Goal: Task Accomplishment & Management: Manage account settings

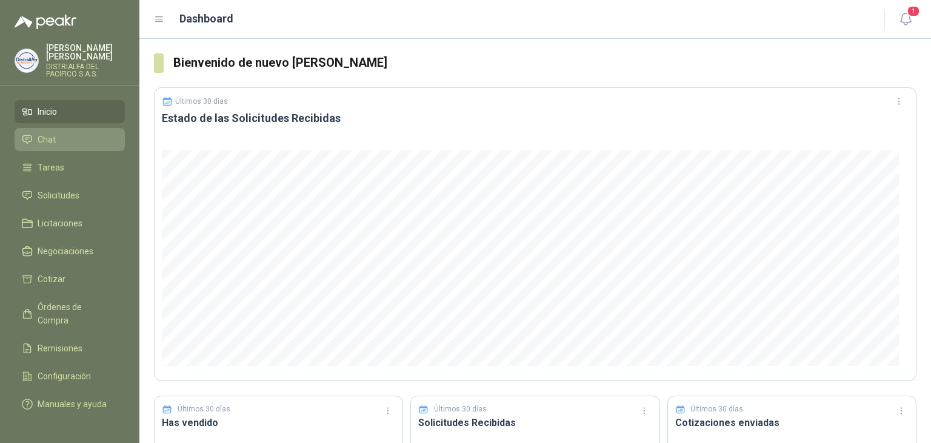
click at [65, 132] on link "Chat" at bounding box center [70, 139] width 110 height 23
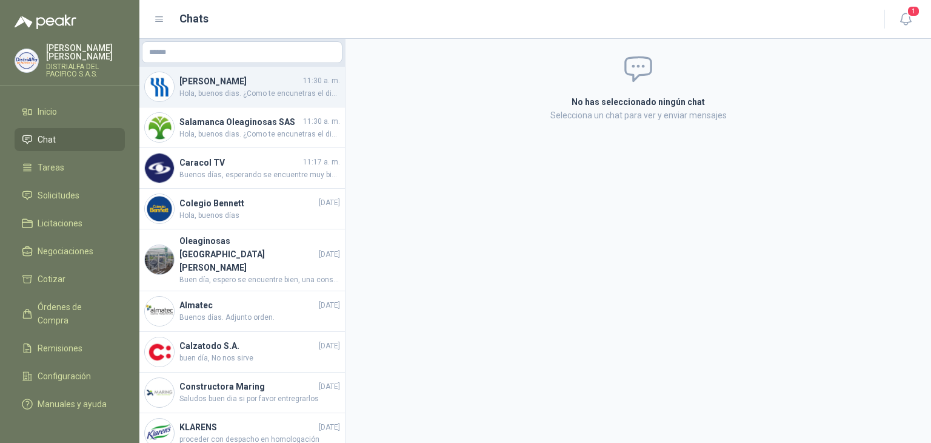
click at [250, 89] on span "Hola, buenos dias. ¿Como te encunetras el dia de hoy? Mi nombre es Brayan Palom…" at bounding box center [260, 94] width 161 height 12
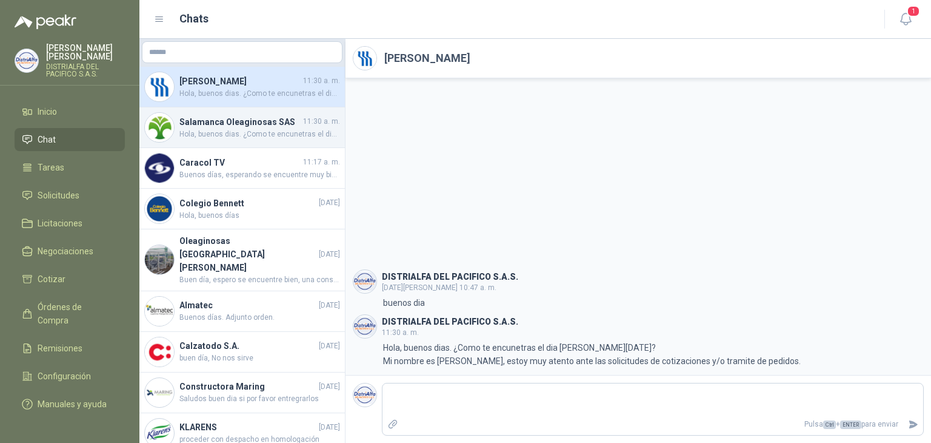
click at [232, 119] on h4 "Salamanca Oleaginosas SAS" at bounding box center [240, 121] width 121 height 13
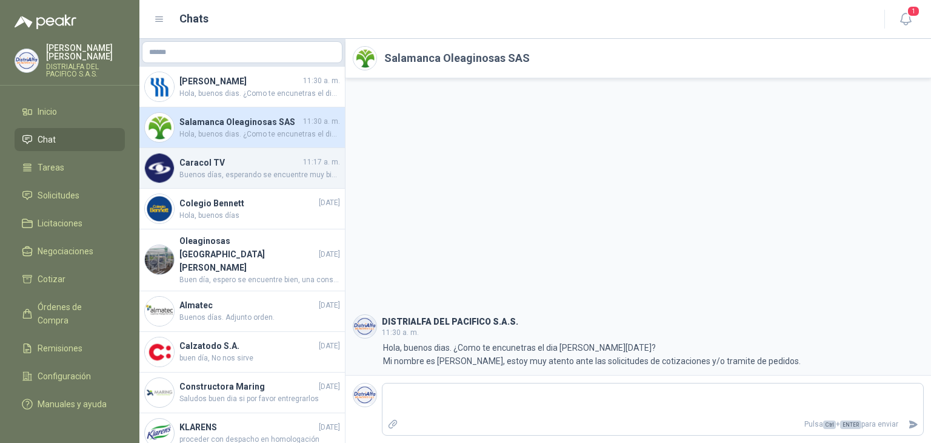
click at [221, 163] on h4 "Caracol TV" at bounding box center [240, 162] width 121 height 13
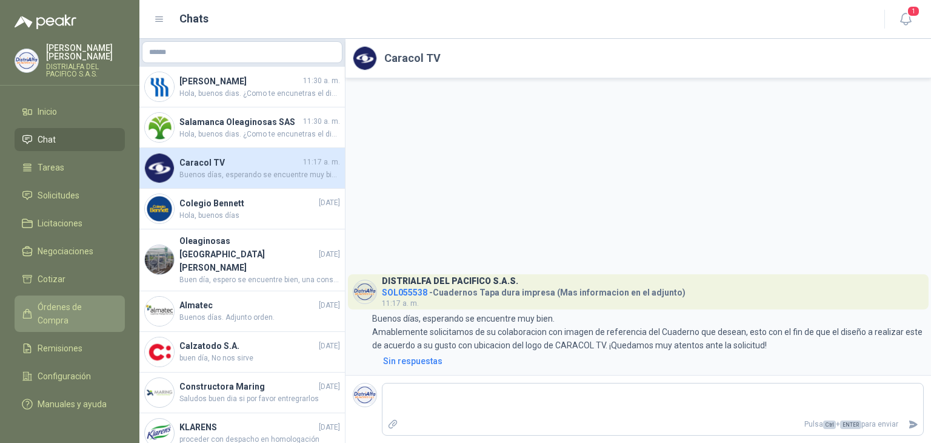
click at [87, 304] on span "Órdenes de Compra" at bounding box center [76, 313] width 76 height 27
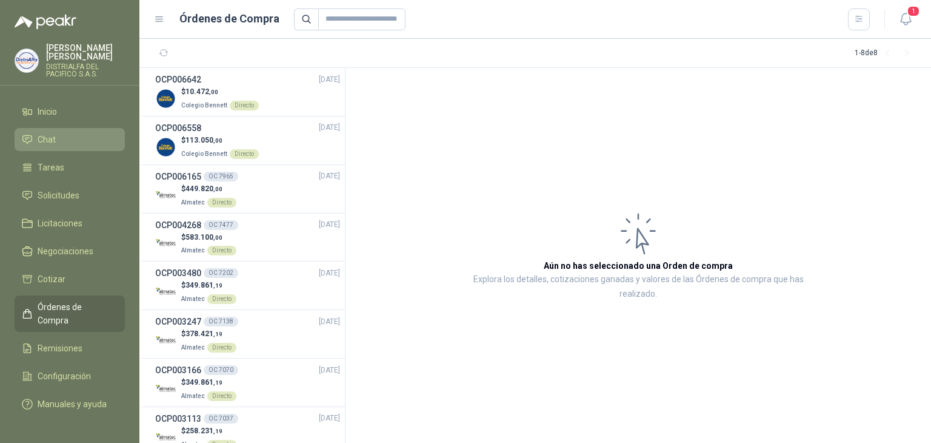
click at [65, 132] on link "Chat" at bounding box center [70, 139] width 110 height 23
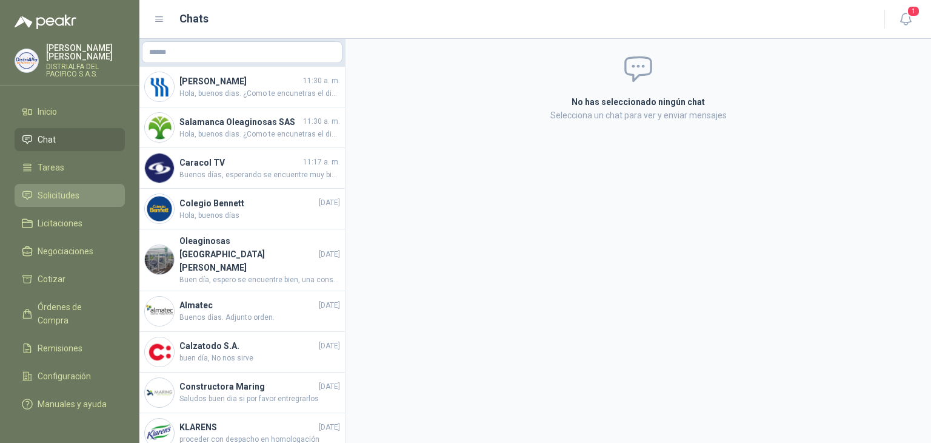
click at [67, 200] on span "Solicitudes" at bounding box center [59, 195] width 42 height 13
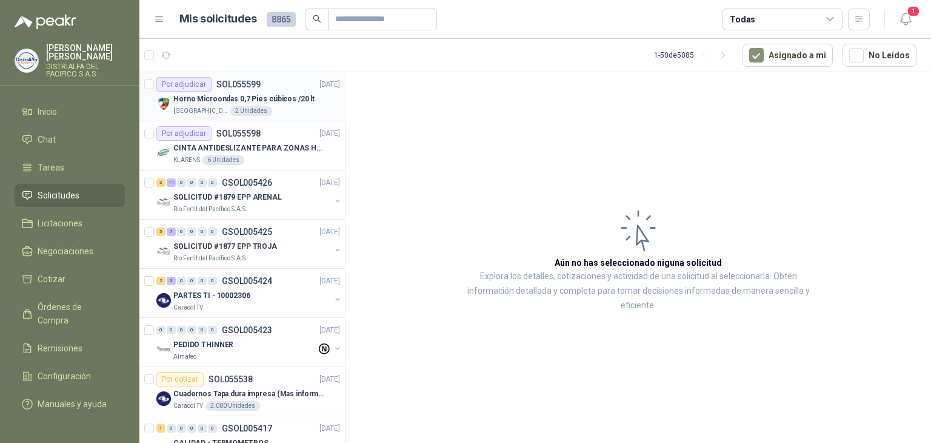
click at [263, 106] on div "Colegio Jefferson 2 Unidades" at bounding box center [256, 111] width 167 height 10
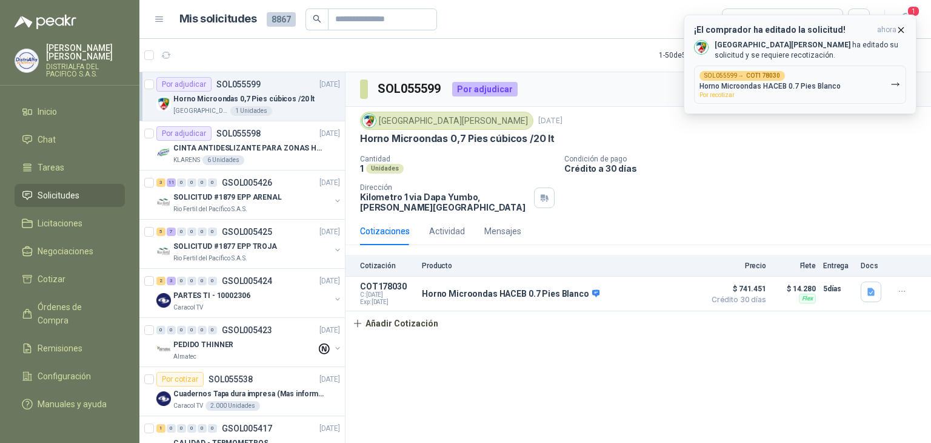
click at [823, 56] on p "Colegio [PERSON_NAME] ha editado su solicitud y se requiere recotización." at bounding box center [811, 50] width 192 height 21
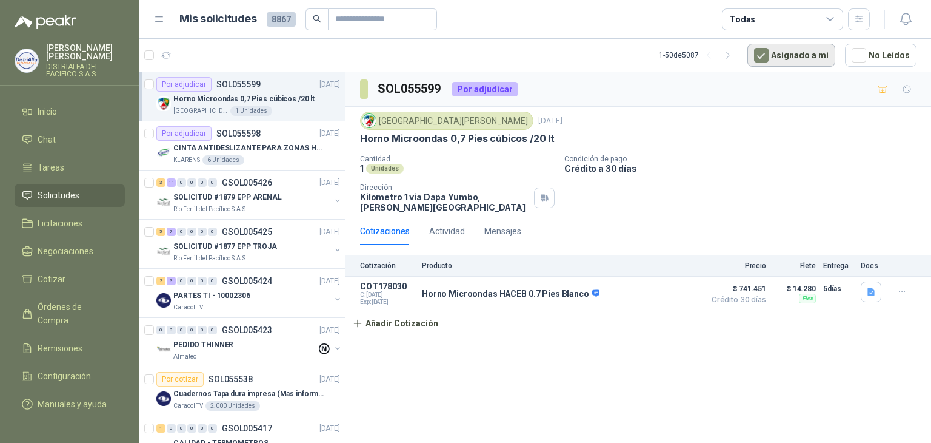
click at [791, 60] on button "Asignado a mi" at bounding box center [792, 55] width 88 height 23
click at [789, 60] on button "Asignado a mi" at bounding box center [792, 55] width 88 height 23
